Goal: Task Accomplishment & Management: Use online tool/utility

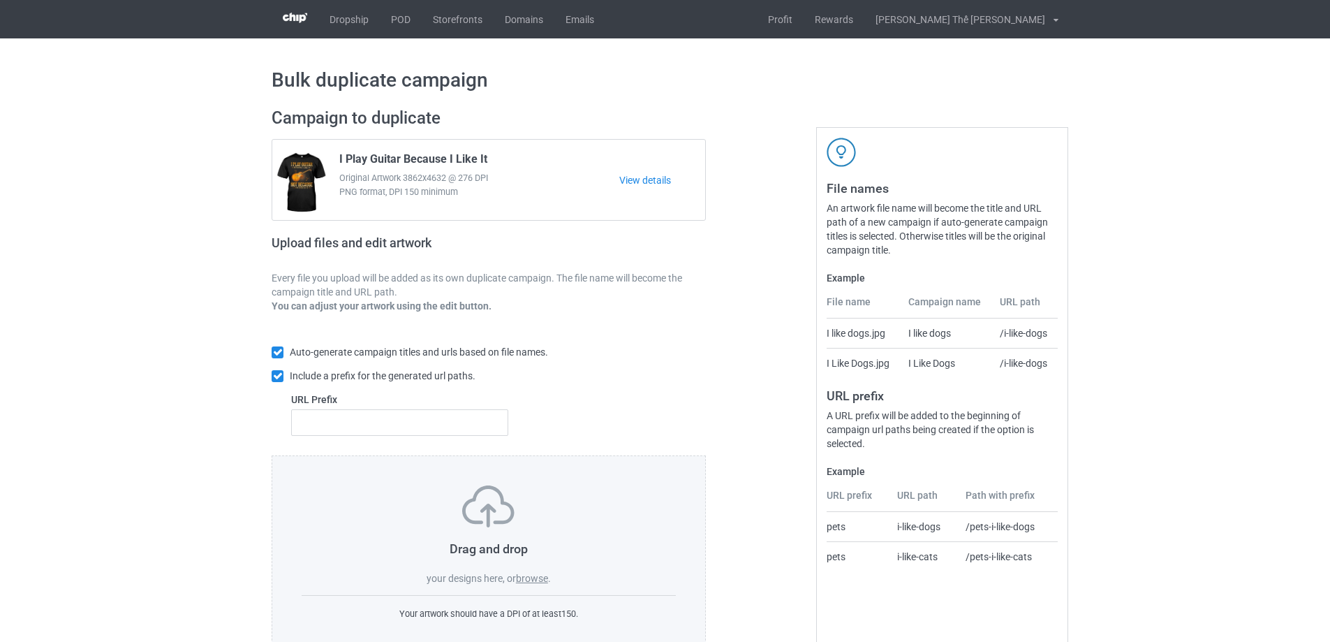
scroll to position [39, 0]
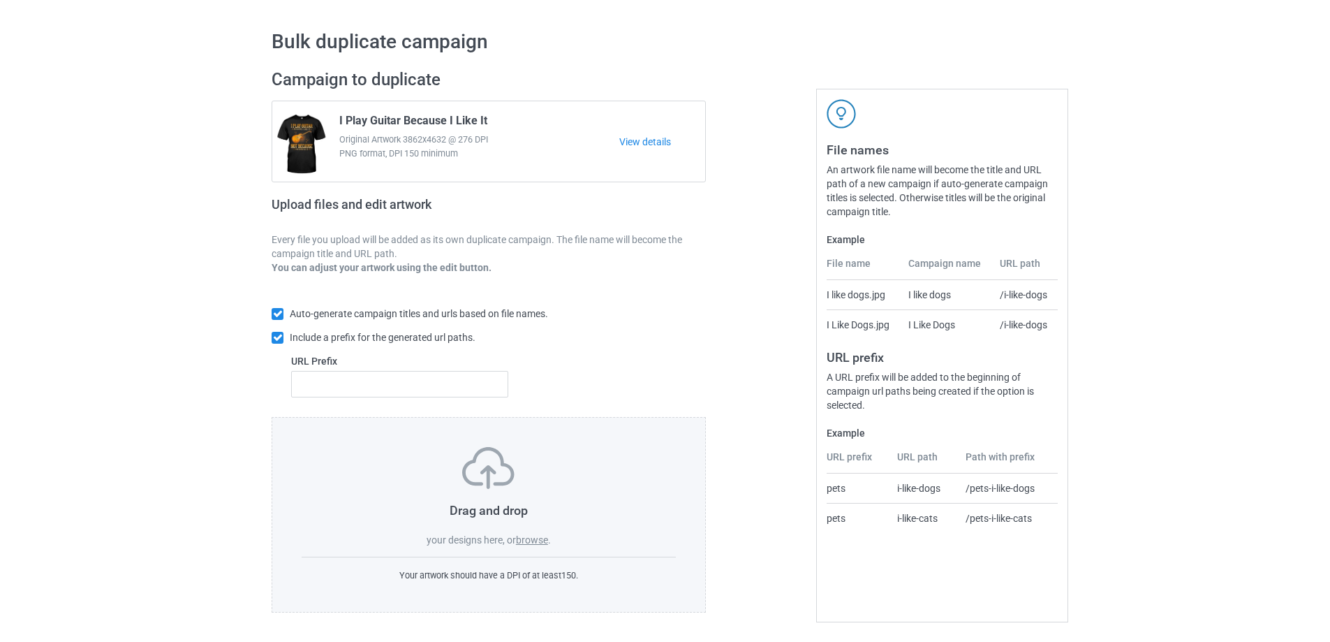
click at [541, 536] on label "browse" at bounding box center [532, 539] width 32 height 11
click at [0, 0] on input "browse" at bounding box center [0, 0] width 0 height 0
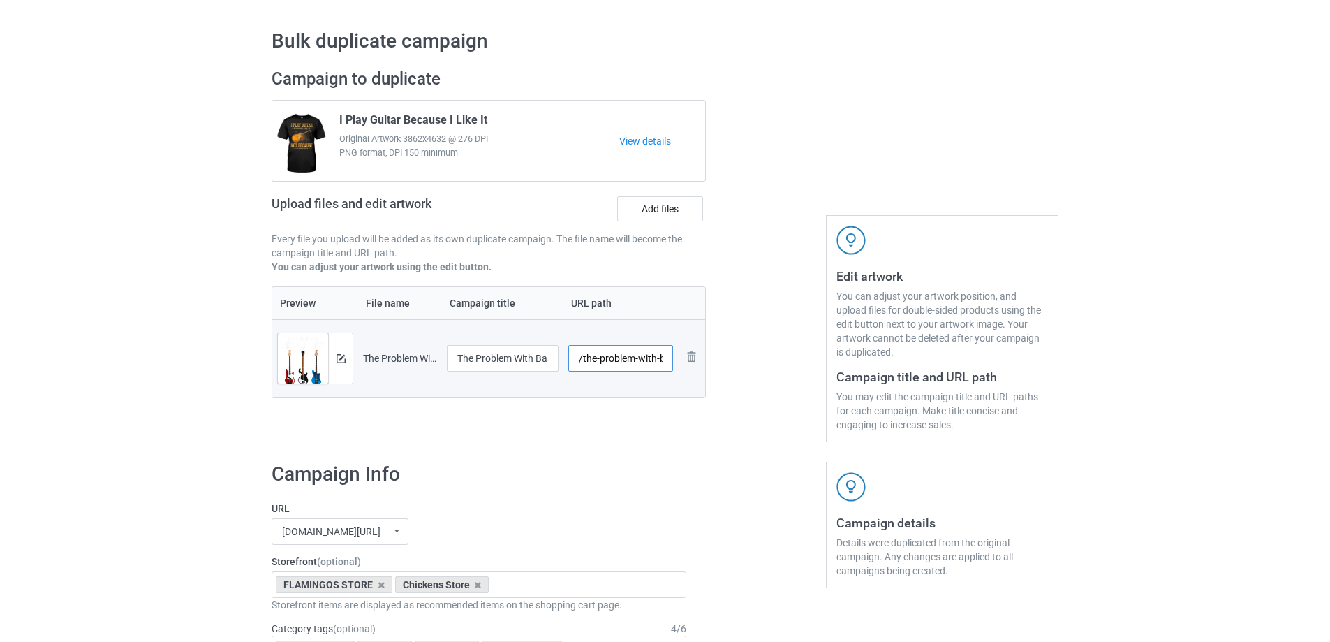
drag, startPoint x: 579, startPoint y: 362, endPoint x: 616, endPoint y: 361, distance: 37.0
click at [615, 361] on input "/the-problem-with-bass-guitars" at bounding box center [620, 358] width 105 height 27
click at [620, 361] on input "/the-problem-with-bass-guitars" at bounding box center [620, 358] width 105 height 27
drag, startPoint x: 583, startPoint y: 358, endPoint x: 716, endPoint y: 364, distance: 133.5
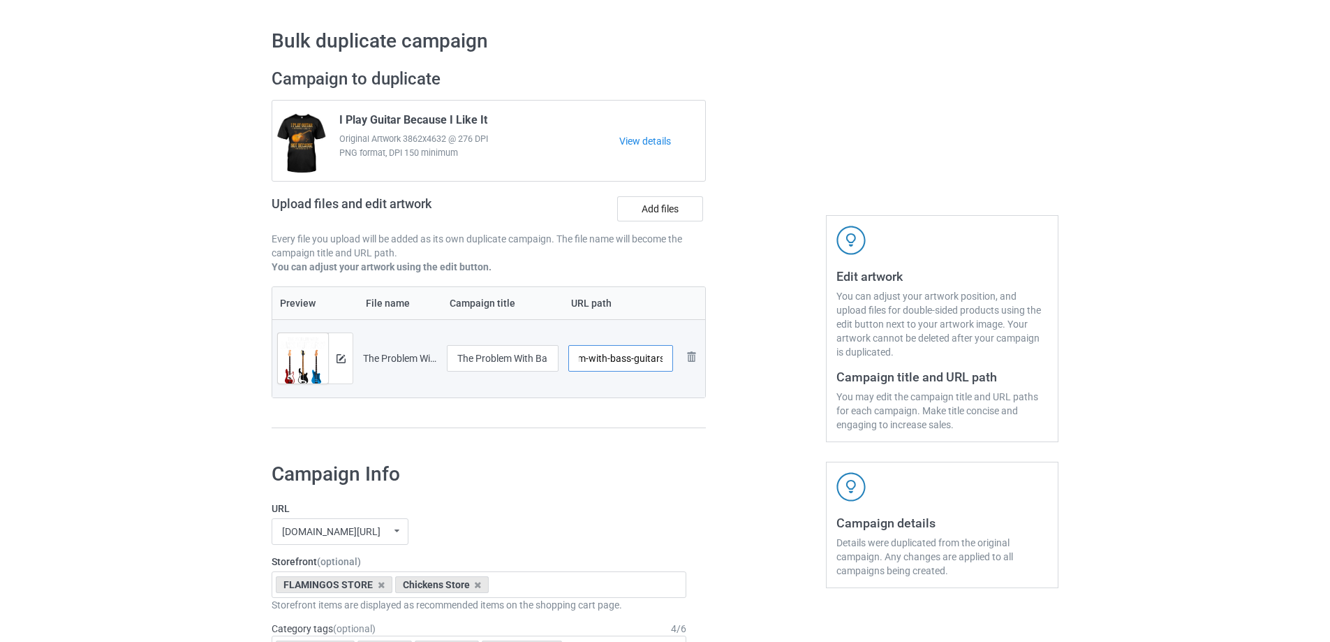
click at [716, 364] on div "Campaign to duplicate I Play Guitar Because I Like It Original Artwork 3862x463…" at bounding box center [665, 255] width 807 height 393
type input "/gta024"
click at [335, 355] on div at bounding box center [340, 358] width 24 height 50
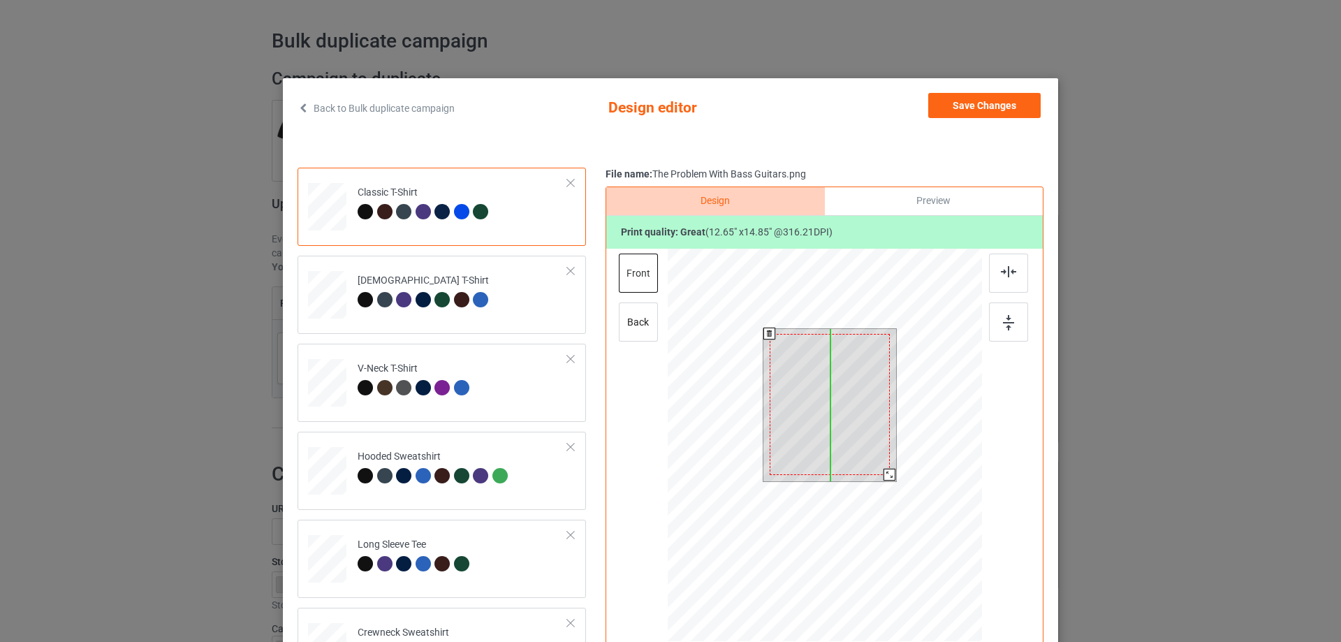
click at [823, 395] on div at bounding box center [830, 404] width 120 height 141
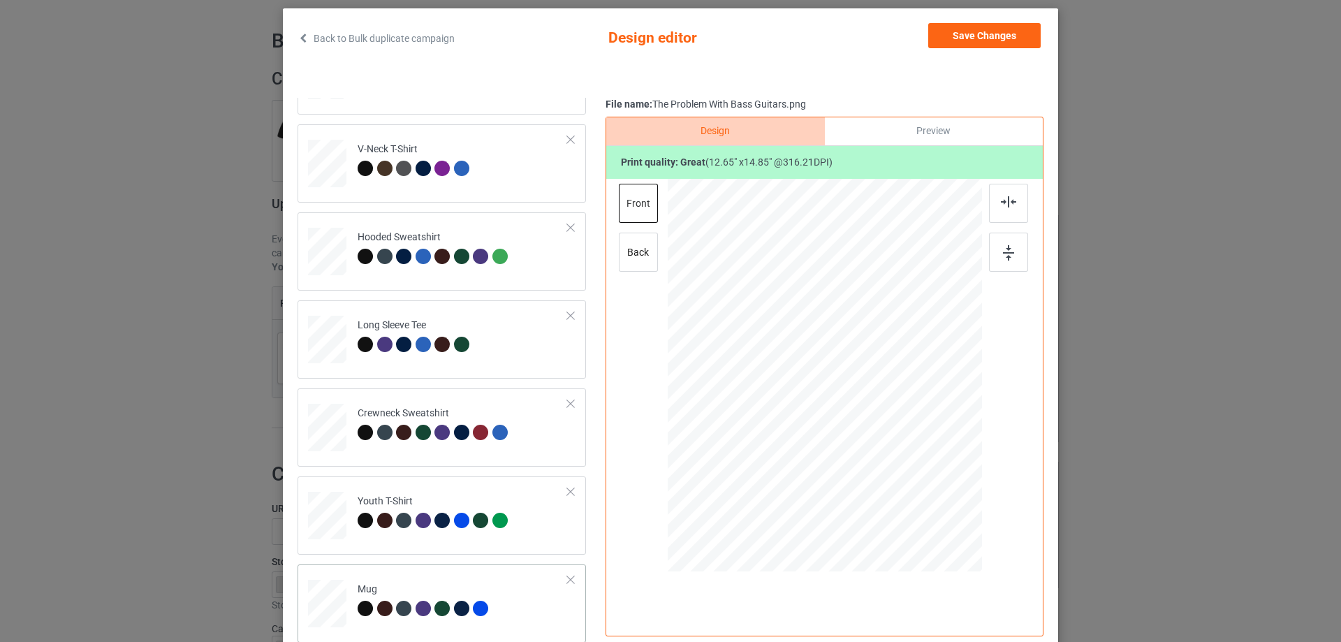
scroll to position [164, 0]
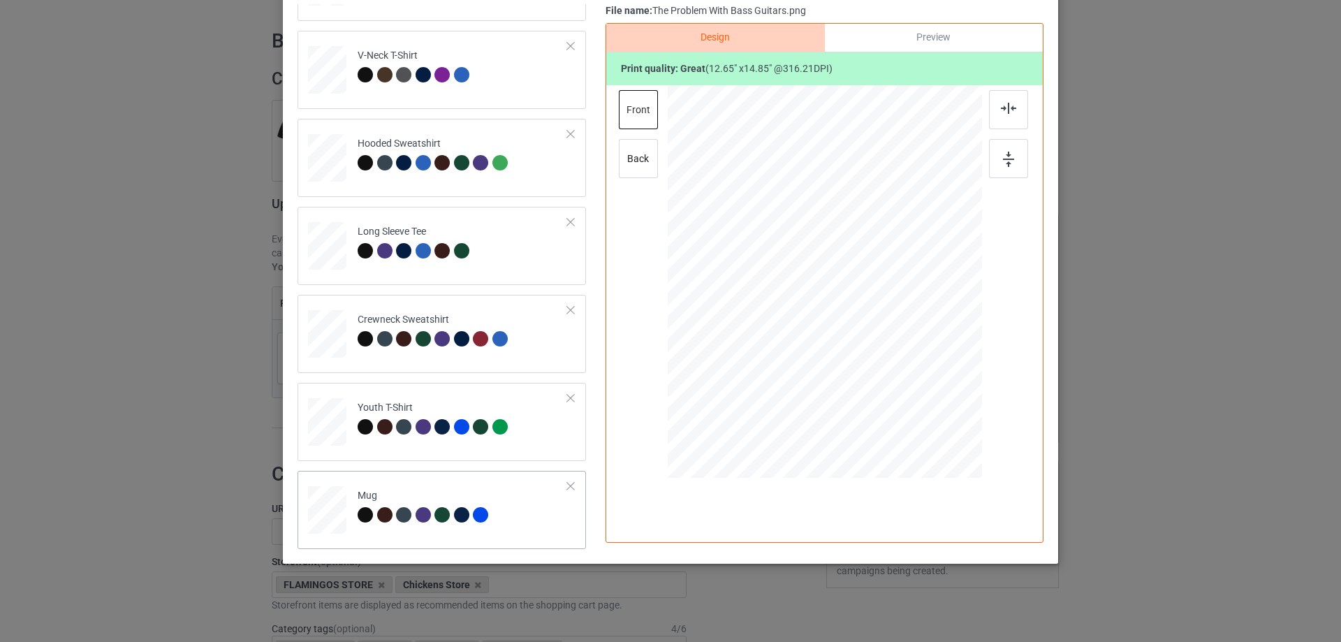
click at [508, 512] on td "Mug" at bounding box center [463, 506] width 226 height 61
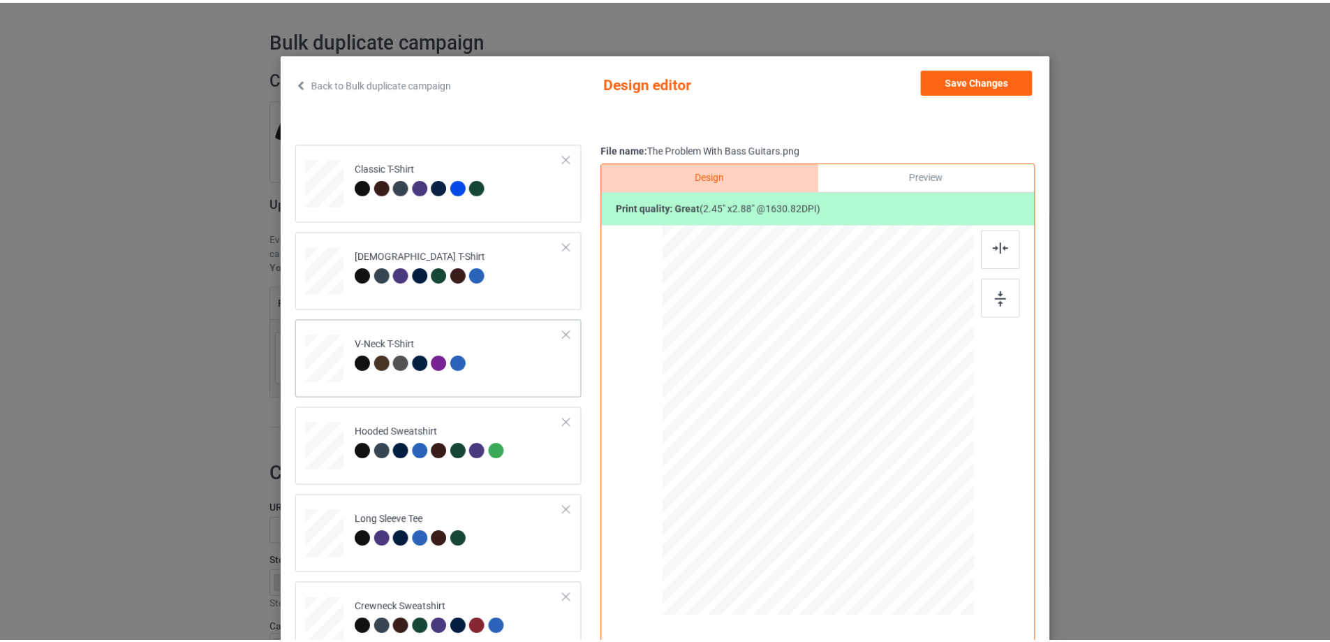
scroll to position [0, 0]
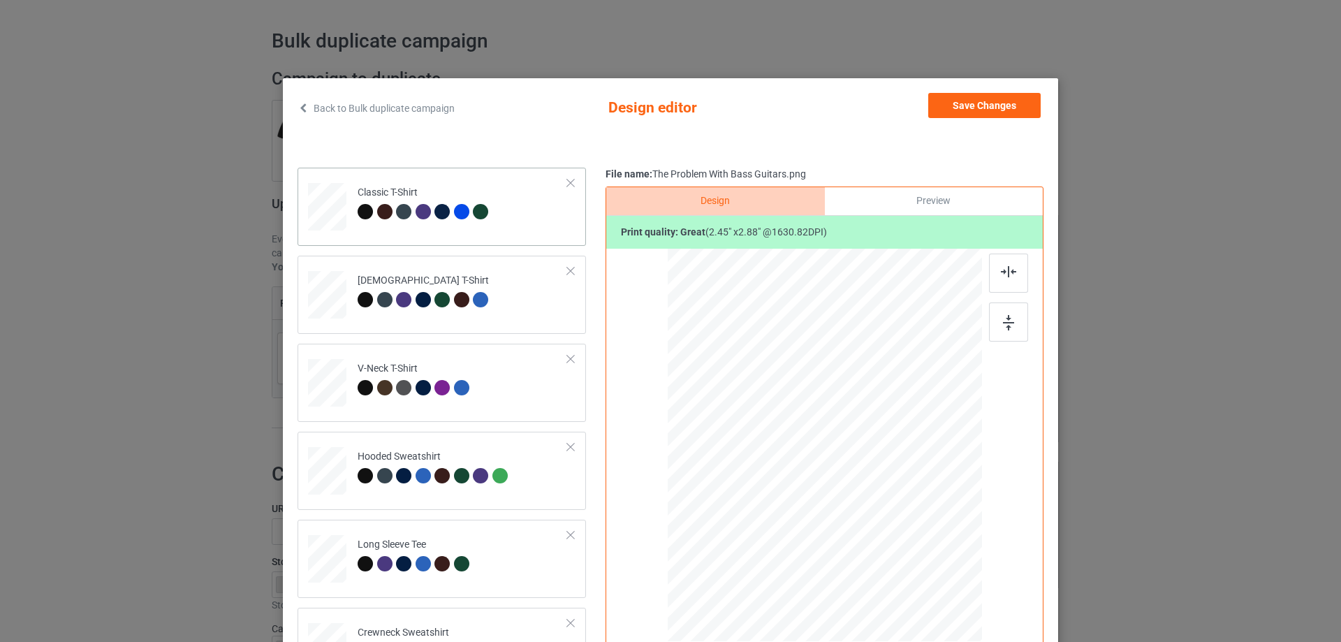
click at [499, 229] on td "Classic T-Shirt" at bounding box center [463, 203] width 226 height 61
click at [1009, 101] on button "Save Changes" at bounding box center [984, 105] width 112 height 25
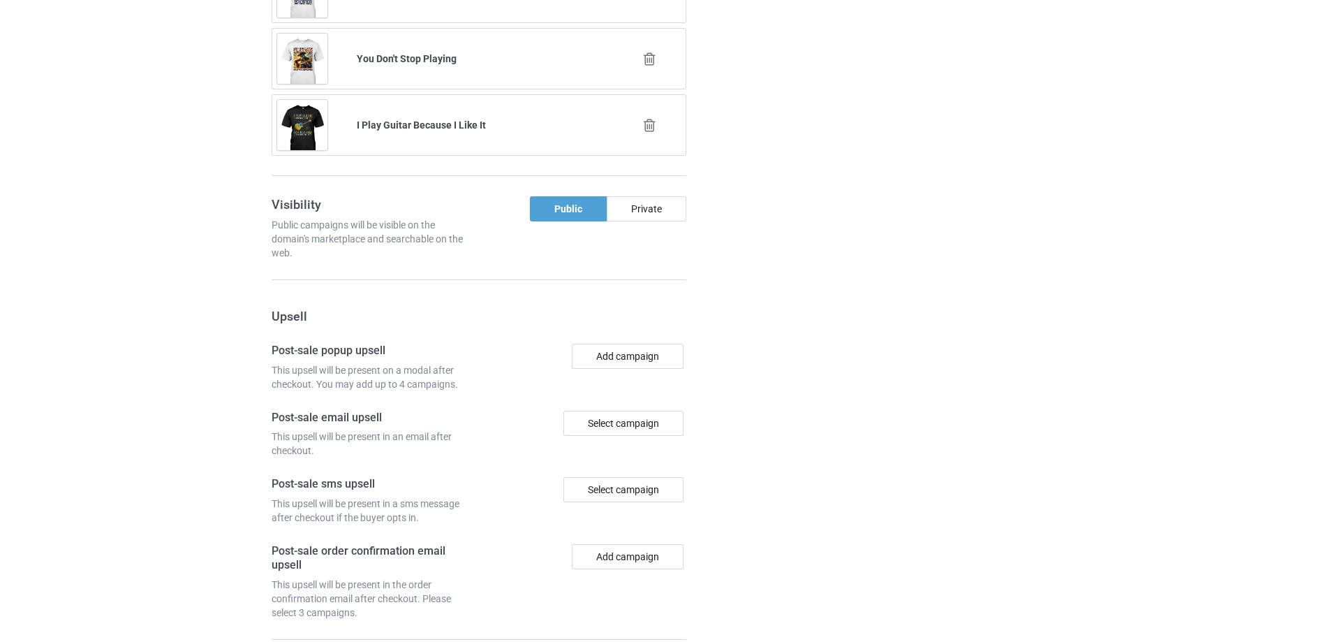
scroll to position [1355, 0]
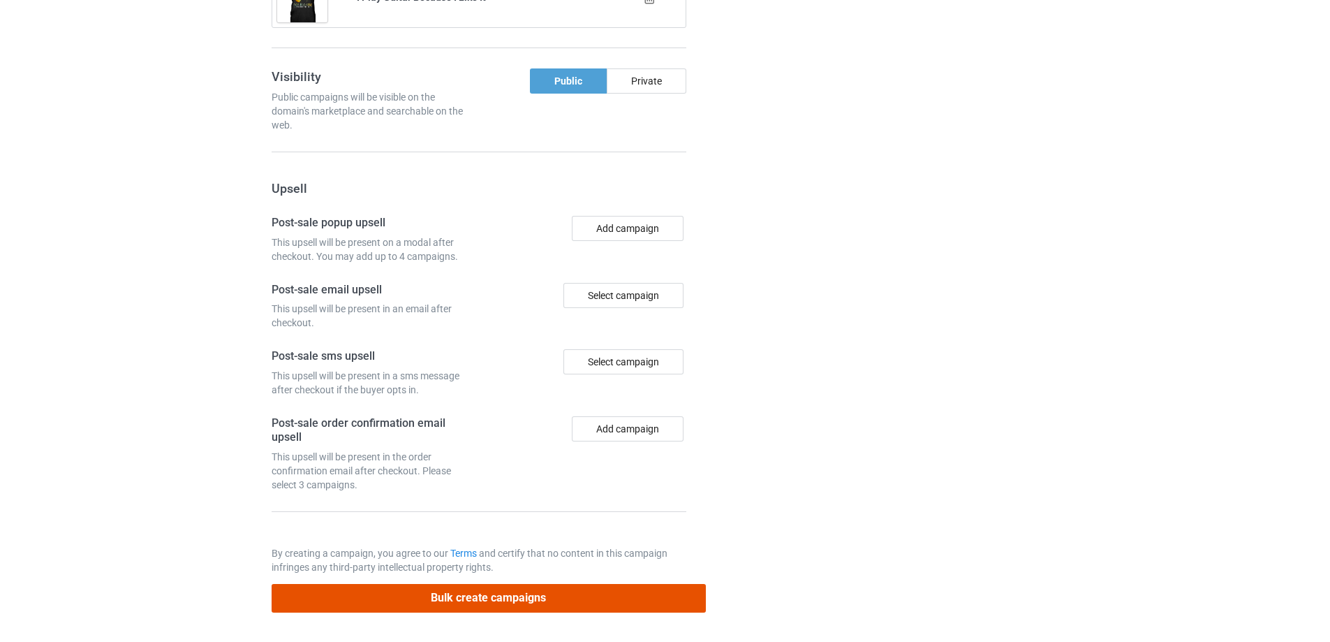
click at [527, 603] on button "Bulk create campaigns" at bounding box center [489, 598] width 434 height 29
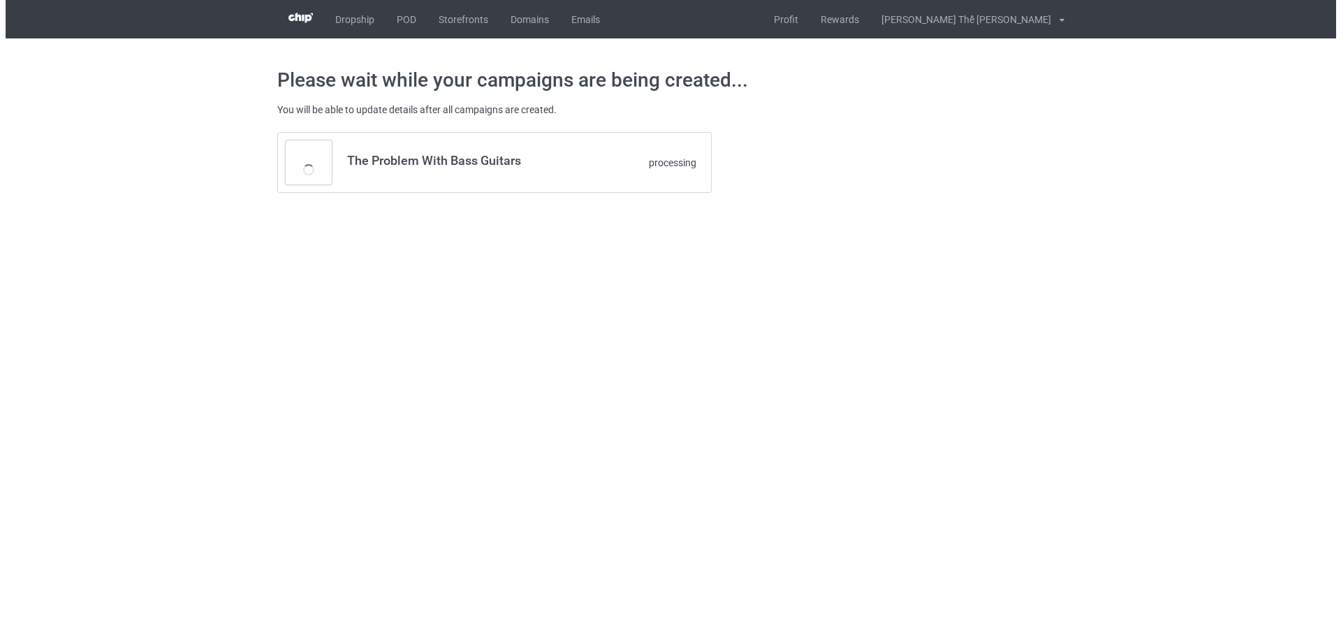
scroll to position [0, 0]
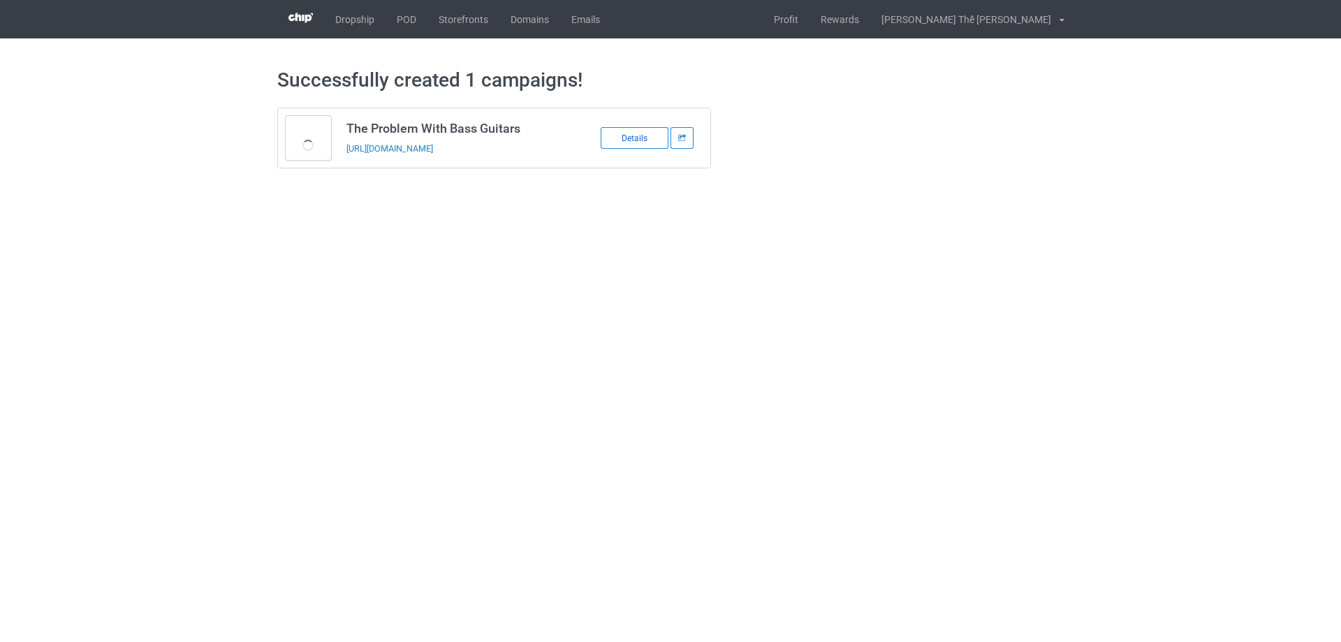
click at [635, 138] on div "Details" at bounding box center [635, 138] width 68 height 22
